Goal: Book appointment/travel/reservation

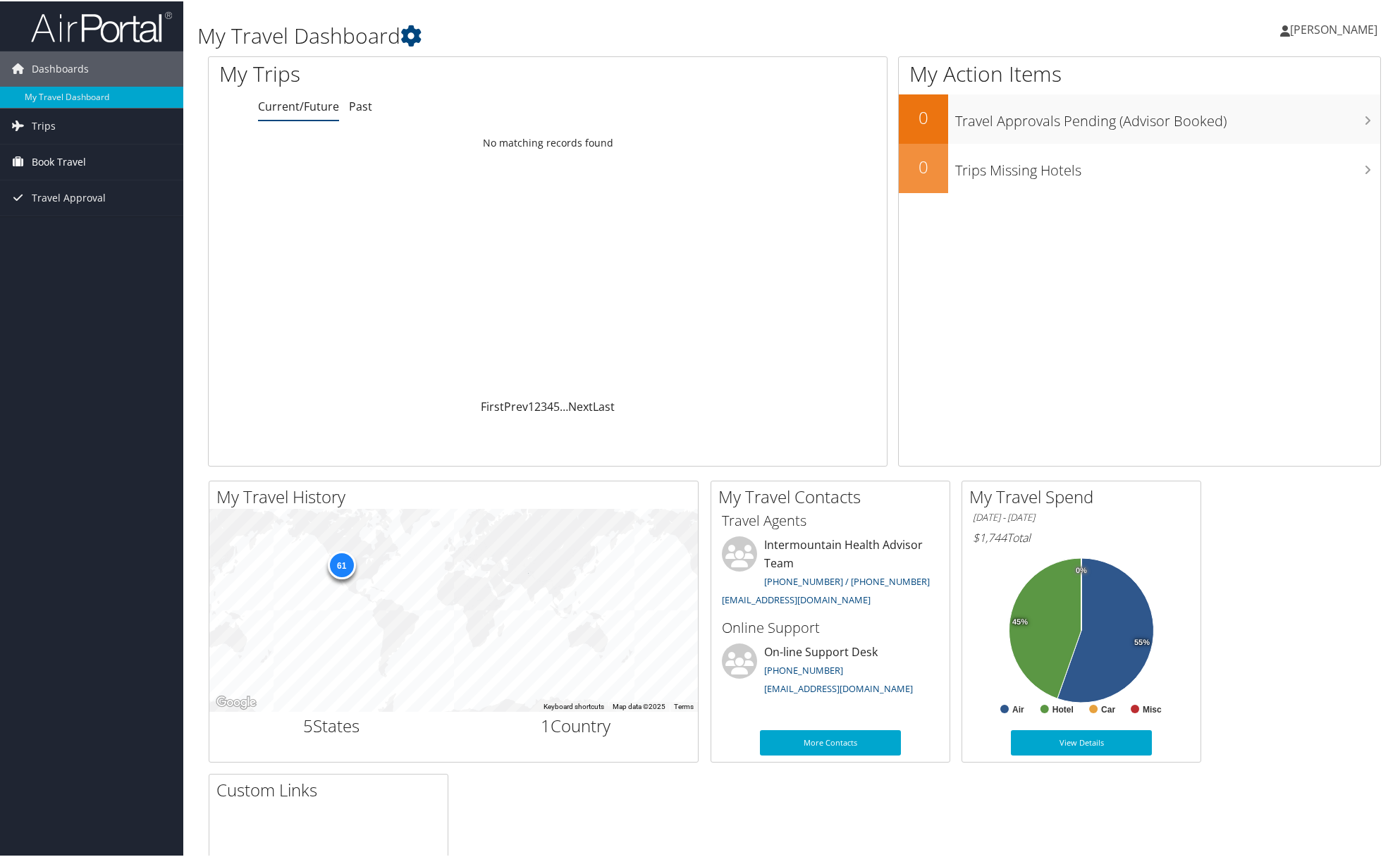
click at [59, 160] on span "Book Travel" at bounding box center [59, 161] width 54 height 35
click at [64, 223] on link "Book/Manage Online Trips" at bounding box center [92, 230] width 183 height 21
